Goal: Use online tool/utility: Utilize a website feature to perform a specific function

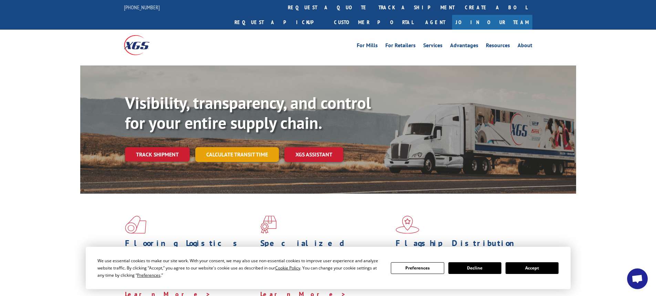
click at [222, 147] on link "Calculate transit time" at bounding box center [237, 154] width 84 height 15
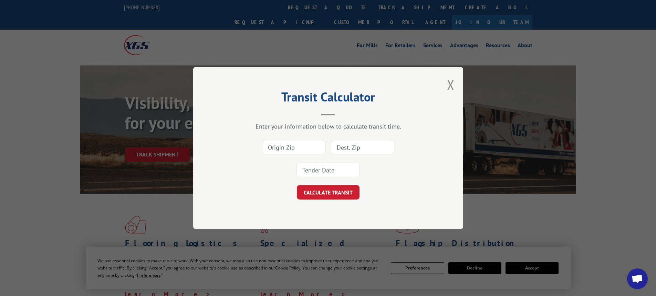
click at [281, 148] on input at bounding box center [293, 147] width 63 height 14
type input "30701"
click at [353, 148] on input at bounding box center [362, 147] width 63 height 14
type input "80021"
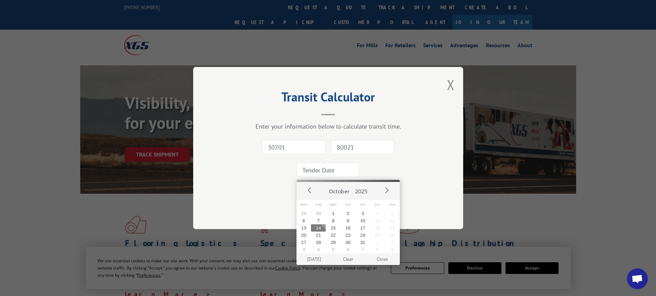
click at [328, 172] on input at bounding box center [328, 170] width 63 height 14
click at [320, 241] on button "28" at bounding box center [318, 242] width 15 height 7
type input "[DATE]"
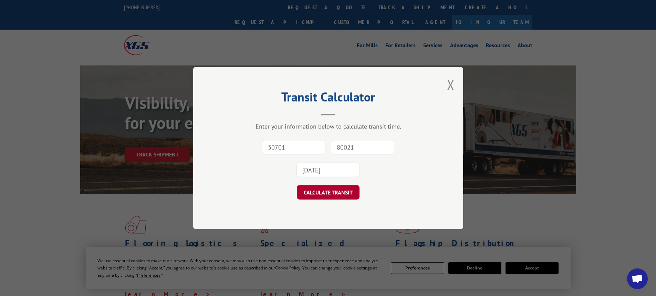
click at [325, 194] on button "CALCULATE TRANSIT" at bounding box center [328, 192] width 63 height 14
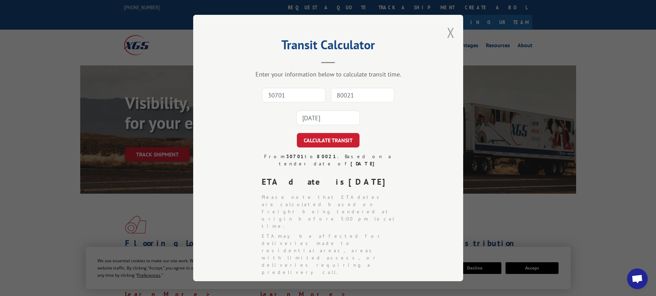
click at [448, 33] on button "Close modal" at bounding box center [451, 32] width 8 height 18
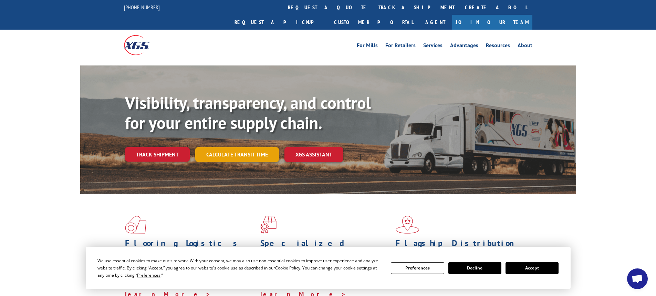
click at [241, 147] on link "Calculate transit time" at bounding box center [237, 154] width 84 height 15
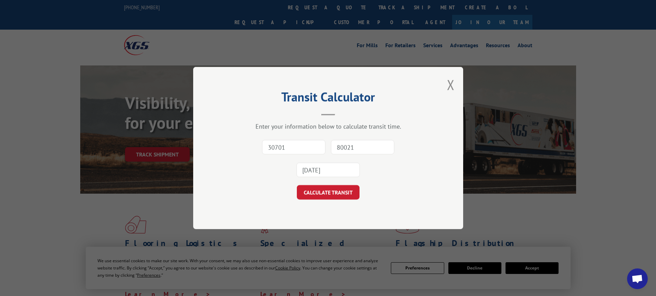
click at [291, 148] on input "30701" at bounding box center [293, 147] width 63 height 14
type input "30701"
click at [341, 147] on input "80021" at bounding box center [362, 147] width 63 height 14
type input "80021"
click at [331, 173] on input "[DATE]" at bounding box center [328, 170] width 63 height 14
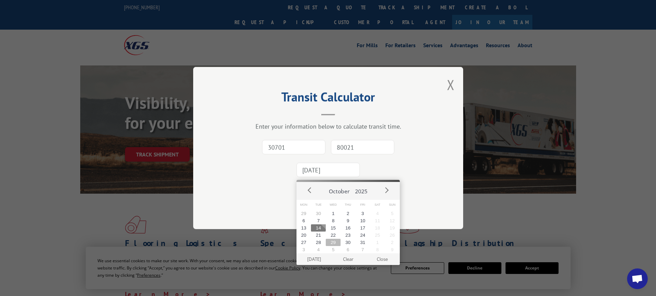
click at [335, 243] on button "29" at bounding box center [333, 242] width 15 height 7
type input "[DATE]"
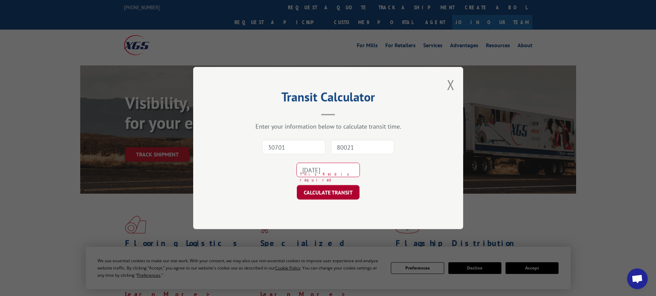
click at [332, 193] on button "CALCULATE TRANSIT" at bounding box center [328, 192] width 63 height 14
